Goal: Navigation & Orientation: Find specific page/section

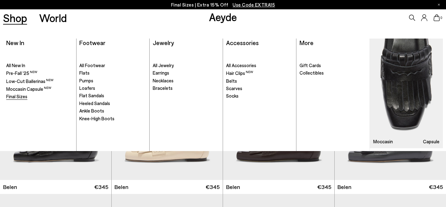
click at [13, 97] on span "Final Sizes" at bounding box center [16, 97] width 21 height 6
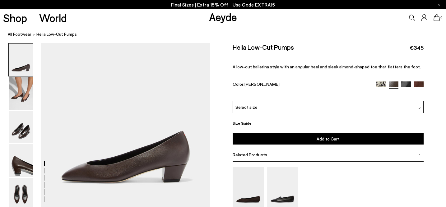
scroll to position [16, 0]
